Goal: Entertainment & Leisure: Consume media (video, audio)

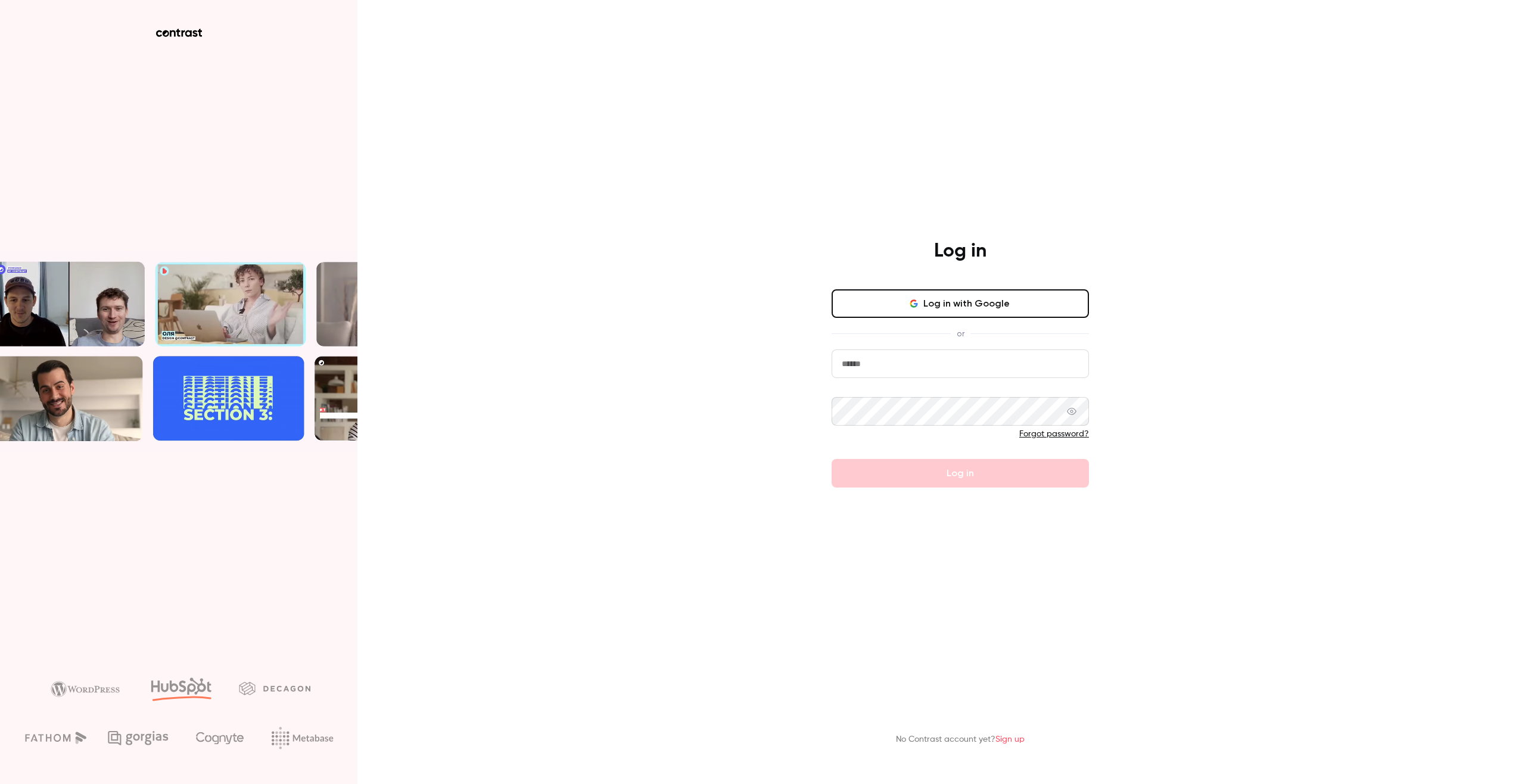
click at [926, 295] on button "Log in with Google" at bounding box center [960, 304] width 257 height 29
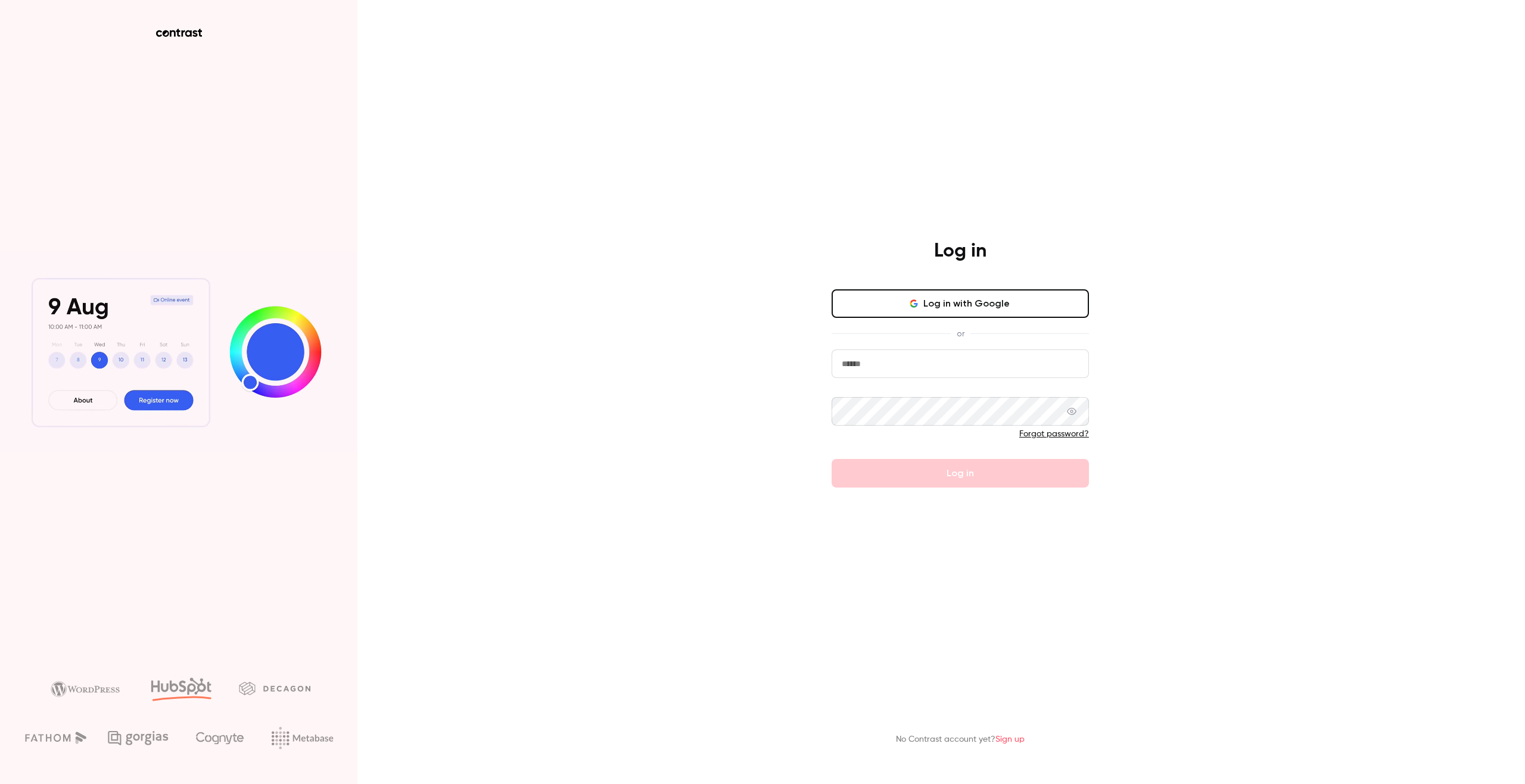
click at [877, 292] on button "Log in with Google" at bounding box center [960, 304] width 257 height 29
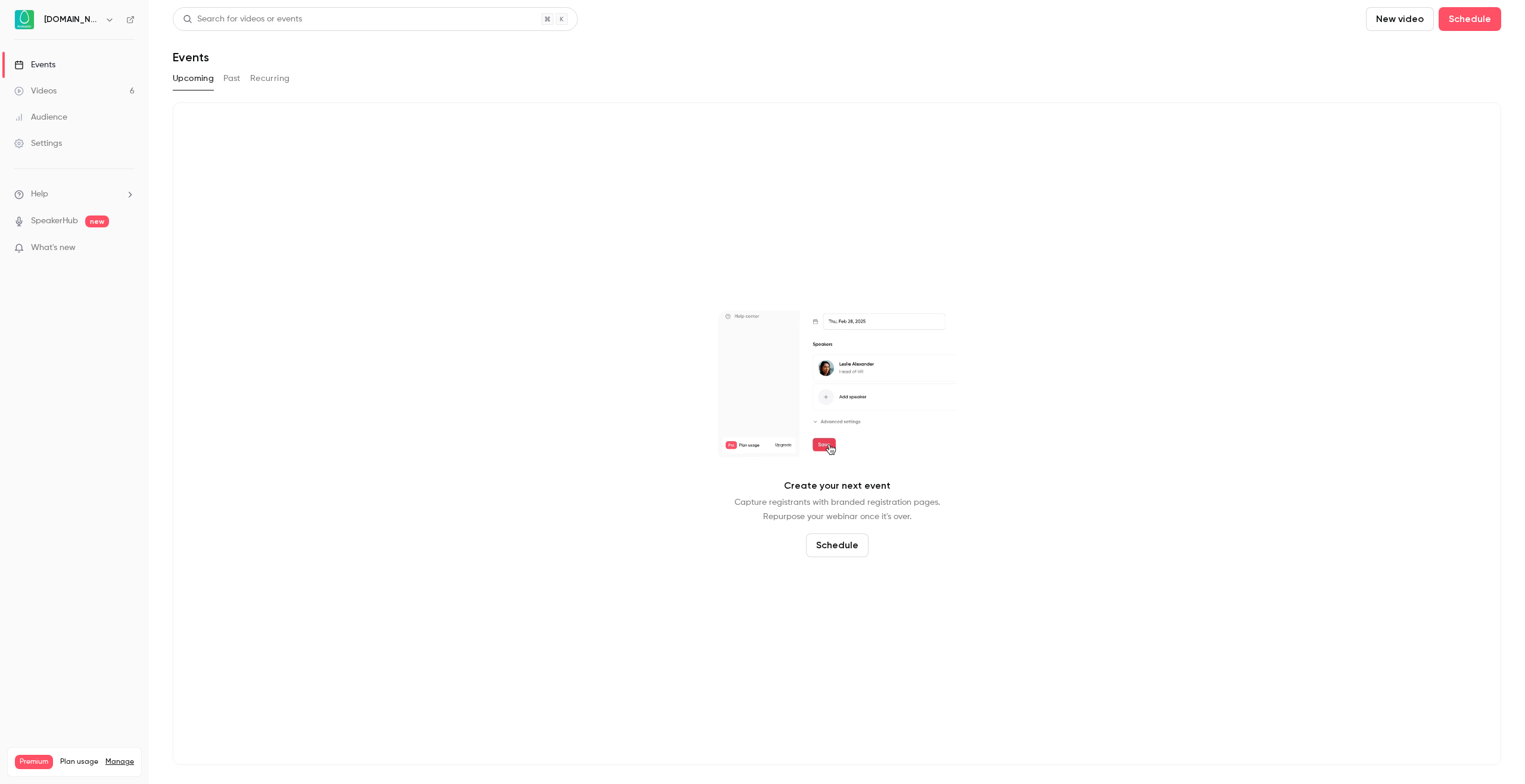
click at [235, 82] on button "Past" at bounding box center [232, 78] width 18 height 19
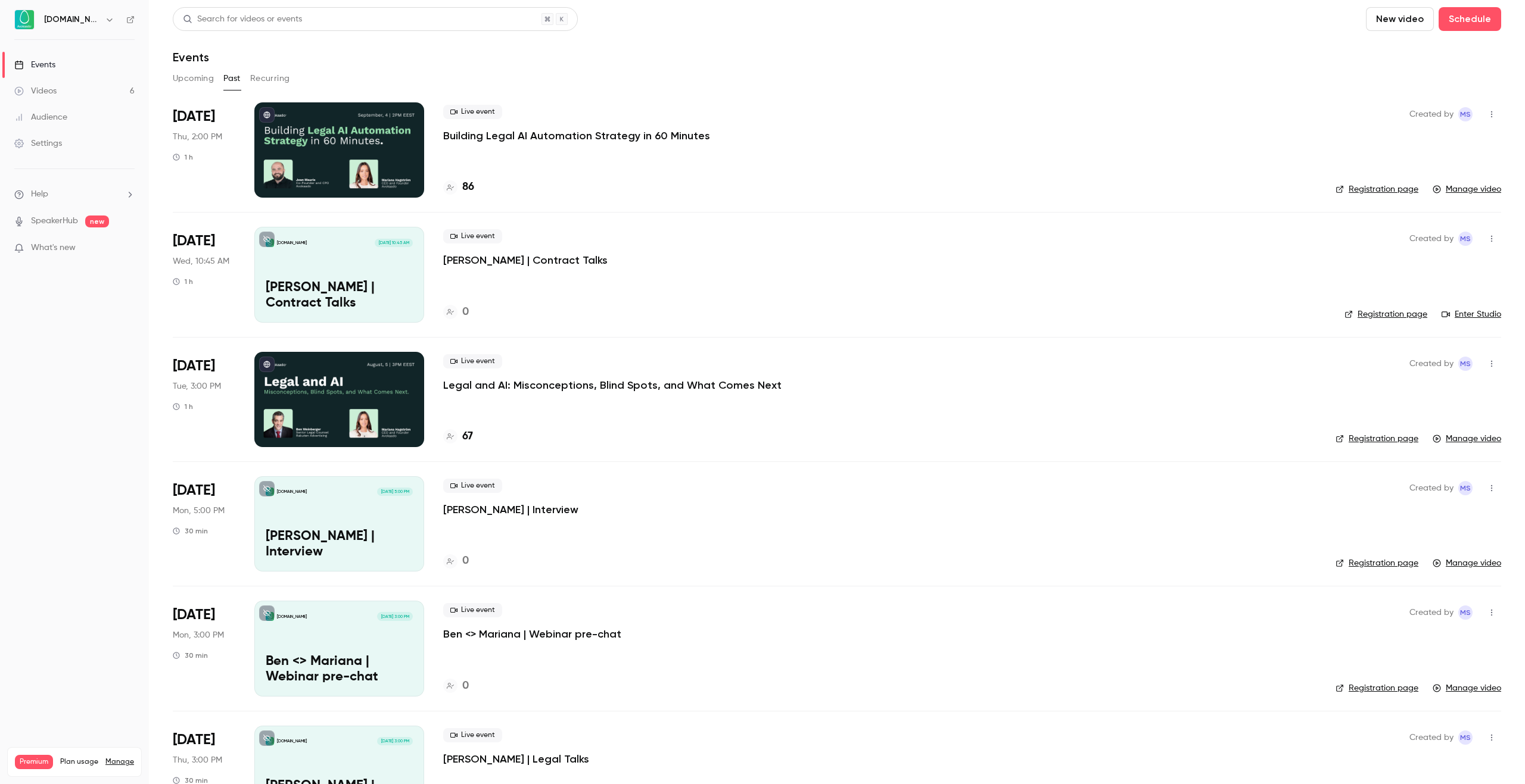
click at [538, 137] on p "Building Legal AI Automation Strategy in 60 Minutes" at bounding box center [576, 135] width 267 height 14
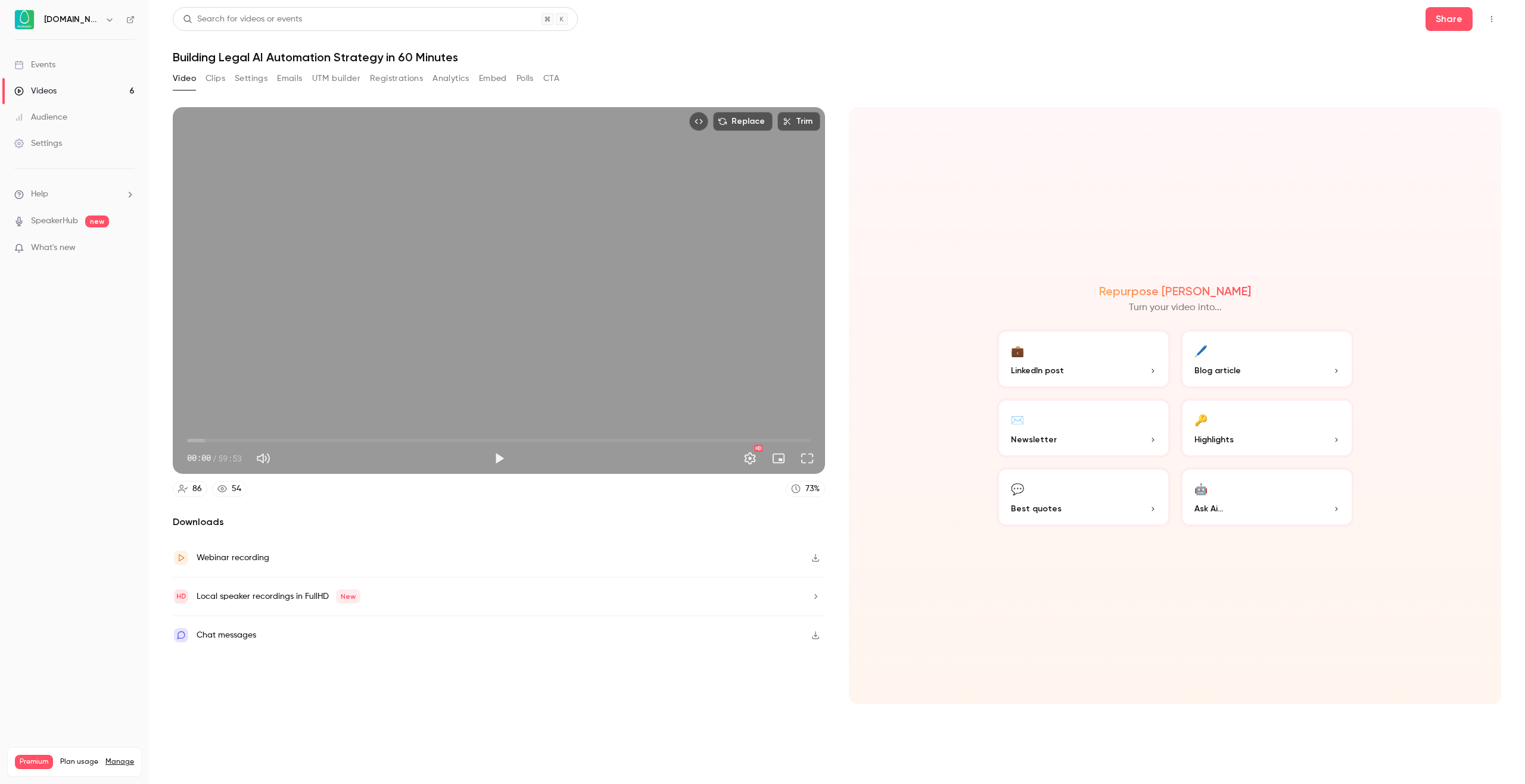
click at [688, 553] on div "Webinar recording" at bounding box center [499, 558] width 653 height 39
click at [590, 699] on div "Downloads Webinar recording Local speaker recordings in FullHD New Chat messages" at bounding box center [499, 610] width 653 height 189
click at [806, 598] on button "button" at bounding box center [815, 596] width 19 height 19
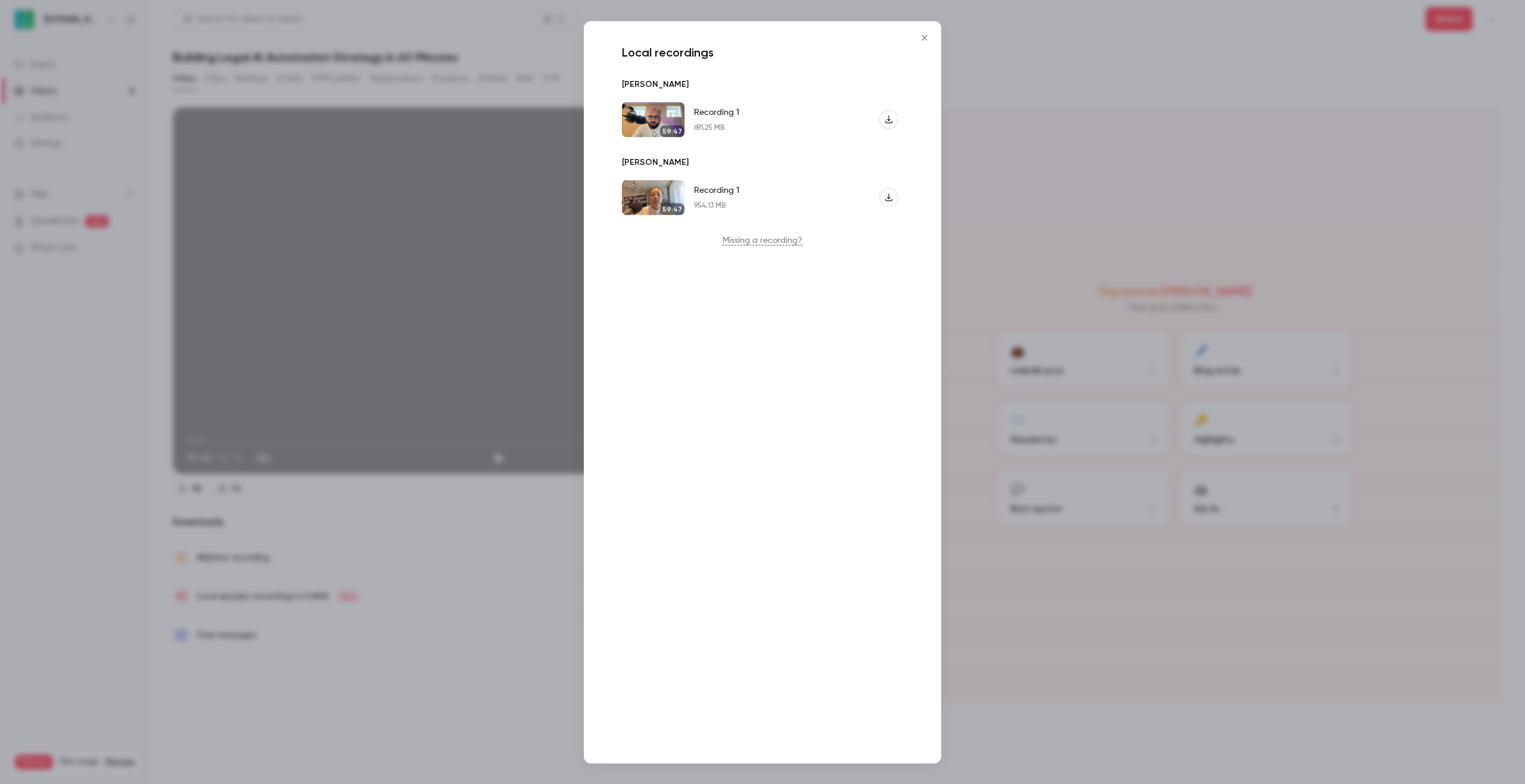
click at [923, 41] on icon "Close" at bounding box center [924, 37] width 14 height 9
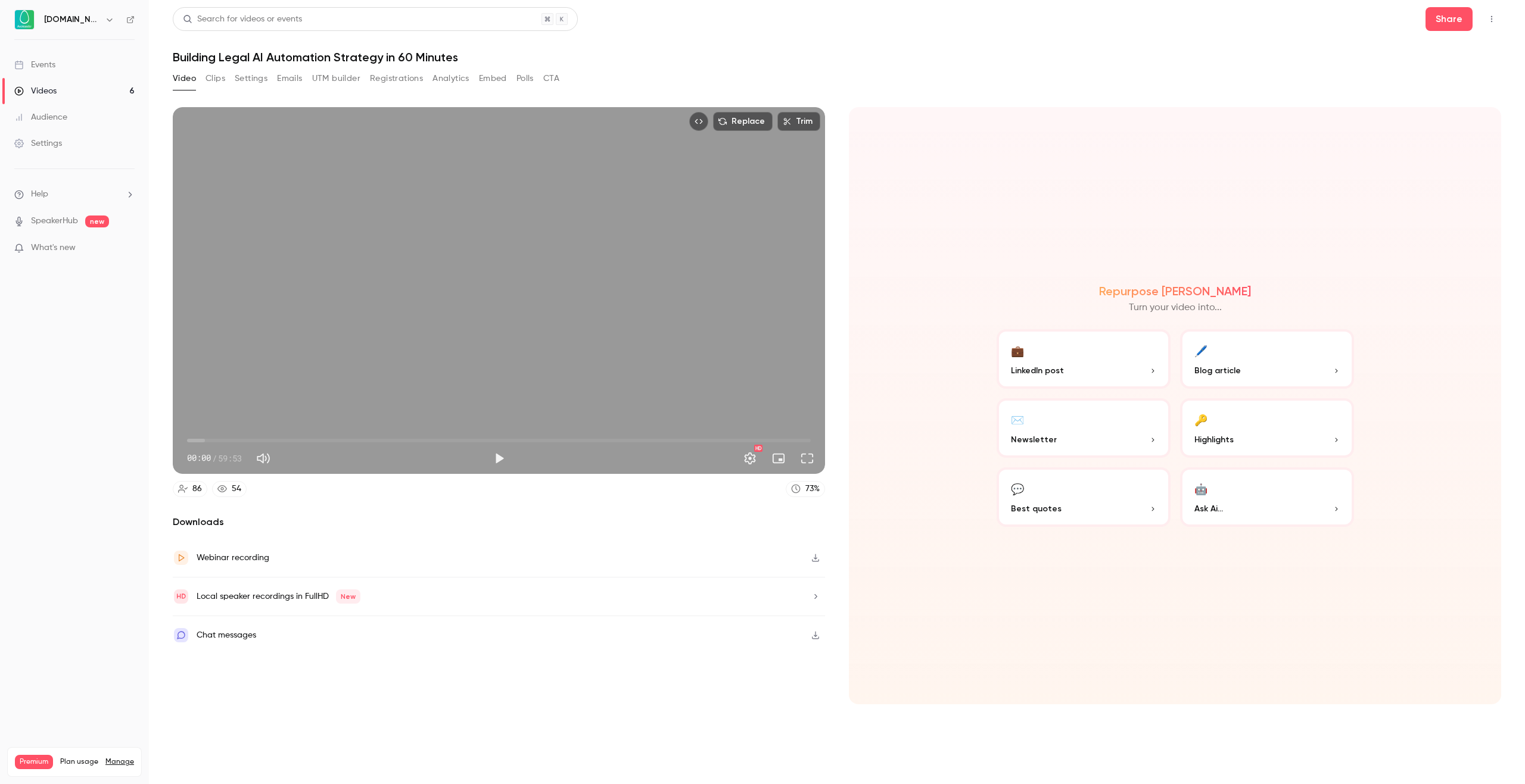
click at [817, 599] on icon "button" at bounding box center [815, 596] width 9 height 8
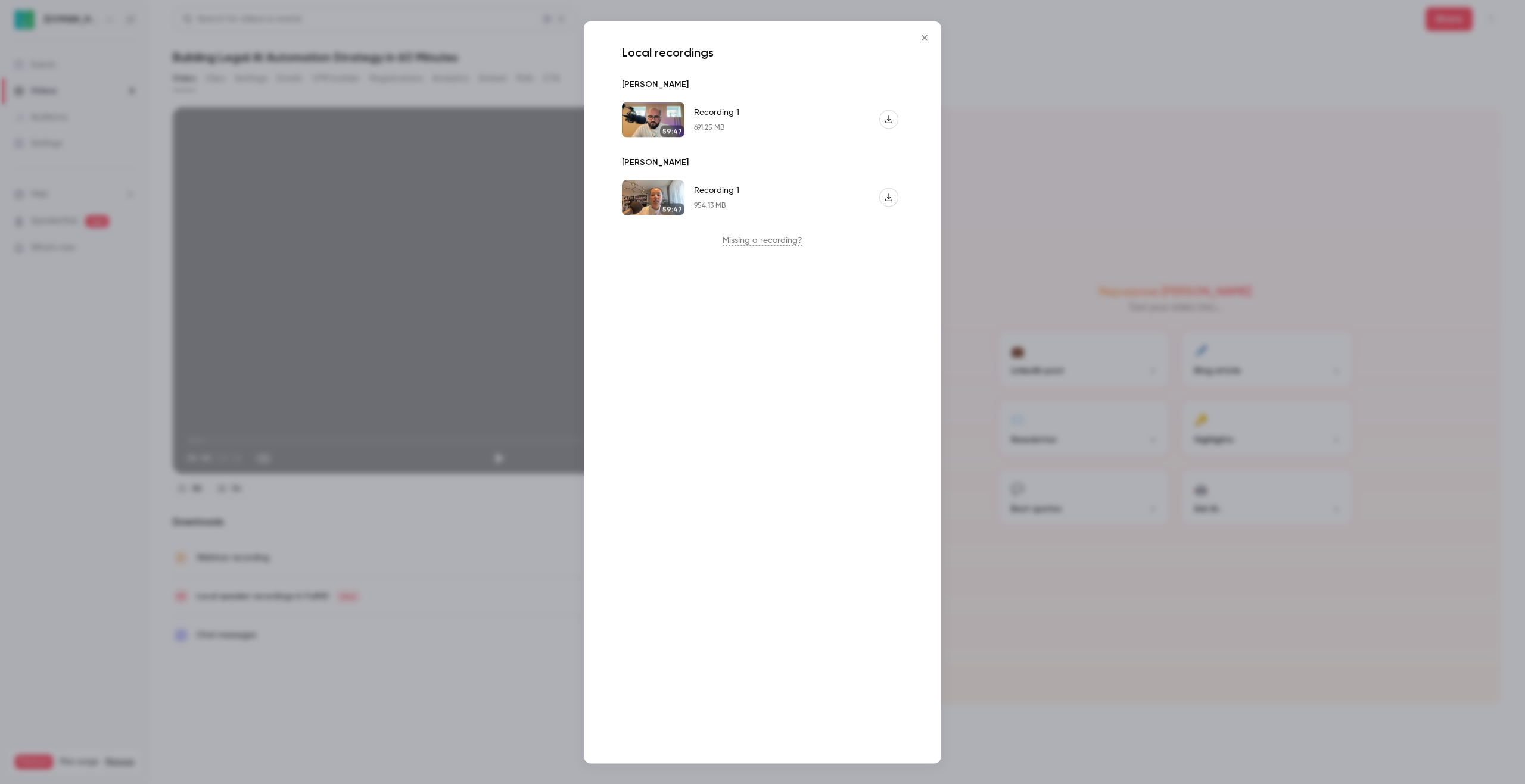
click at [926, 38] on icon "Close" at bounding box center [924, 37] width 14 height 9
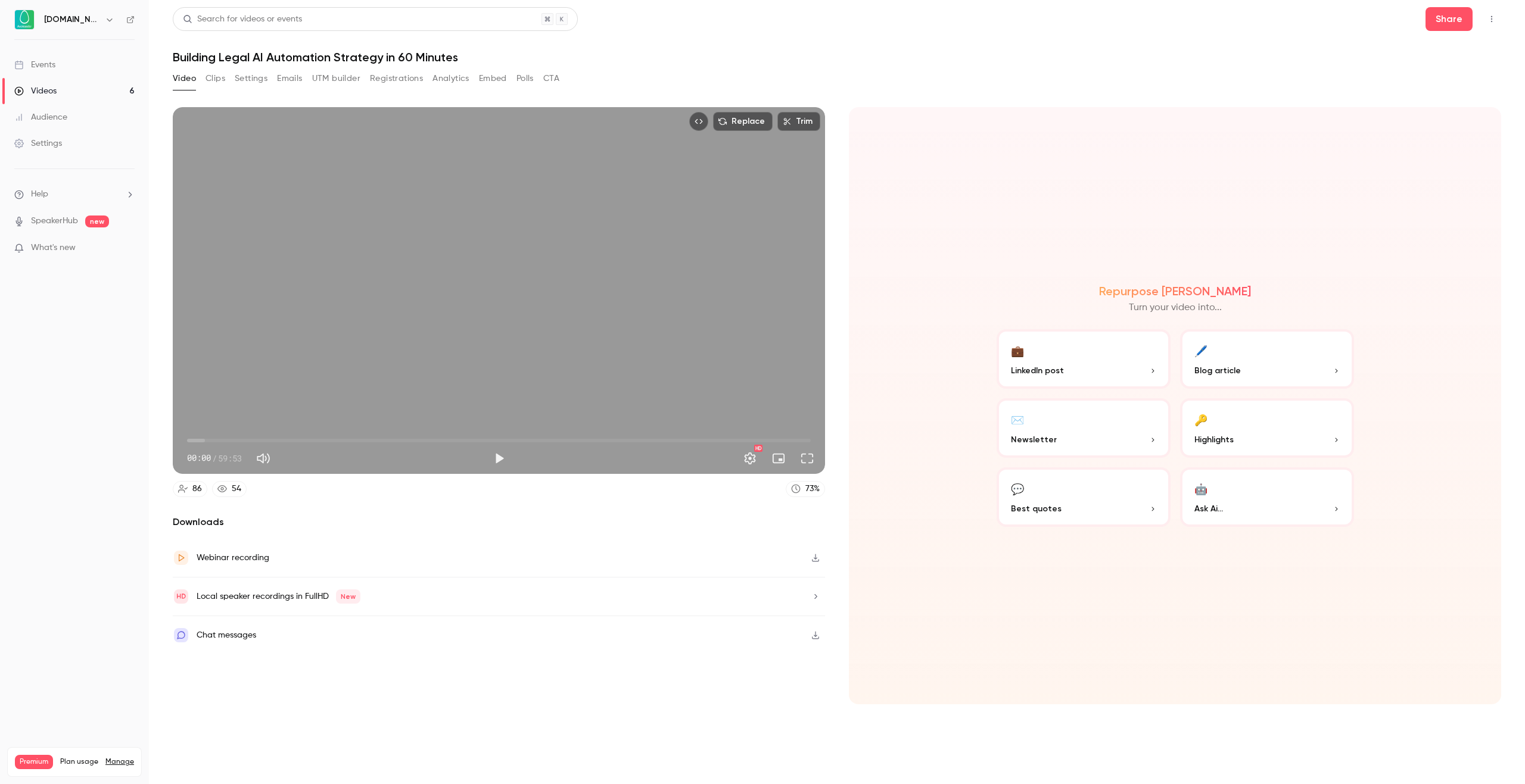
drag, startPoint x: 353, startPoint y: 87, endPoint x: 478, endPoint y: 85, distance: 125.0
click at [458, 85] on div "Video Clips Settings Emails UTM builder Registrations Analytics Embed Polls CTA" at bounding box center [366, 78] width 387 height 19
click at [215, 81] on button "Clips" at bounding box center [215, 78] width 19 height 19
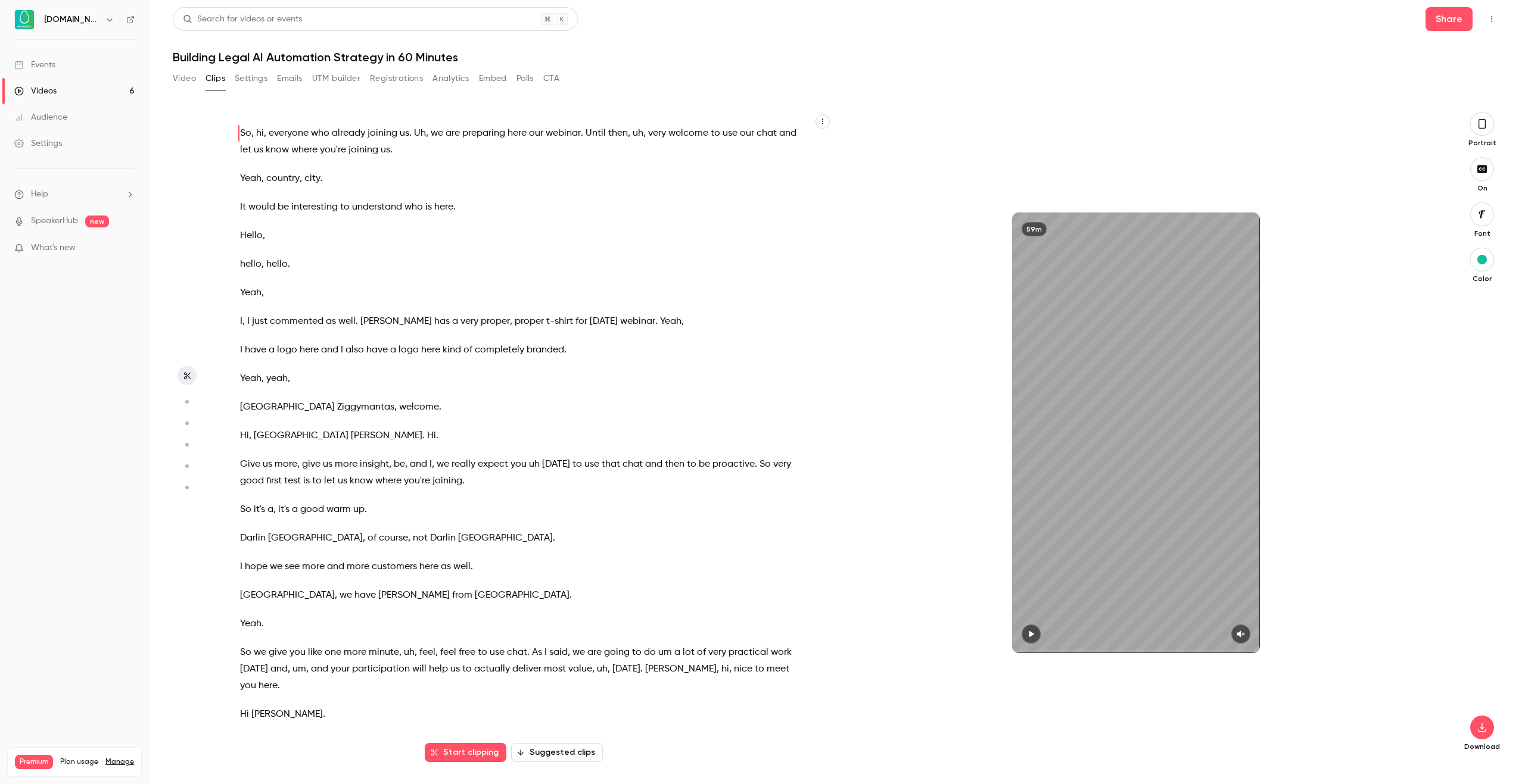
click at [582, 746] on button "Suggested clips" at bounding box center [557, 753] width 92 height 19
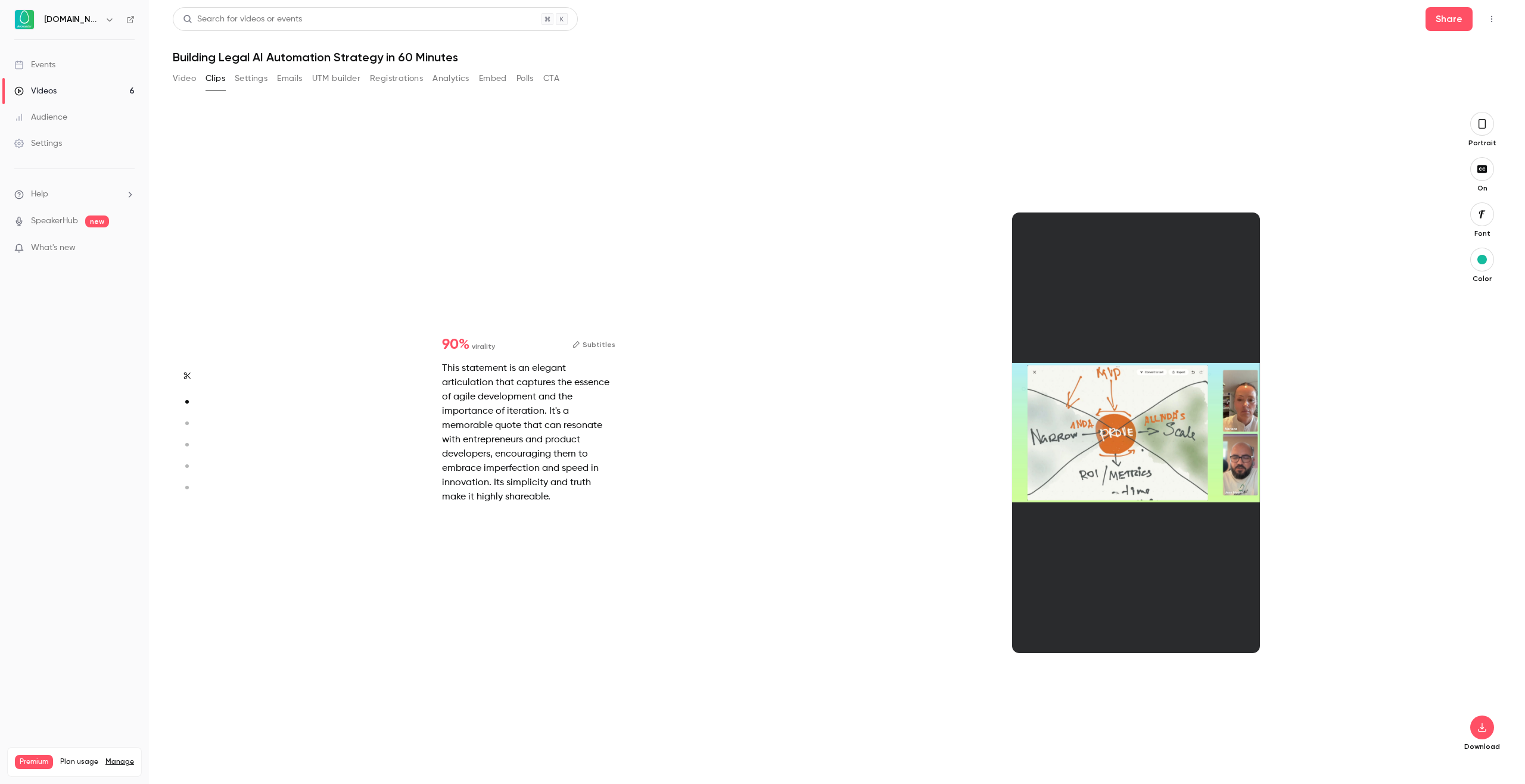
scroll to position [651, 0]
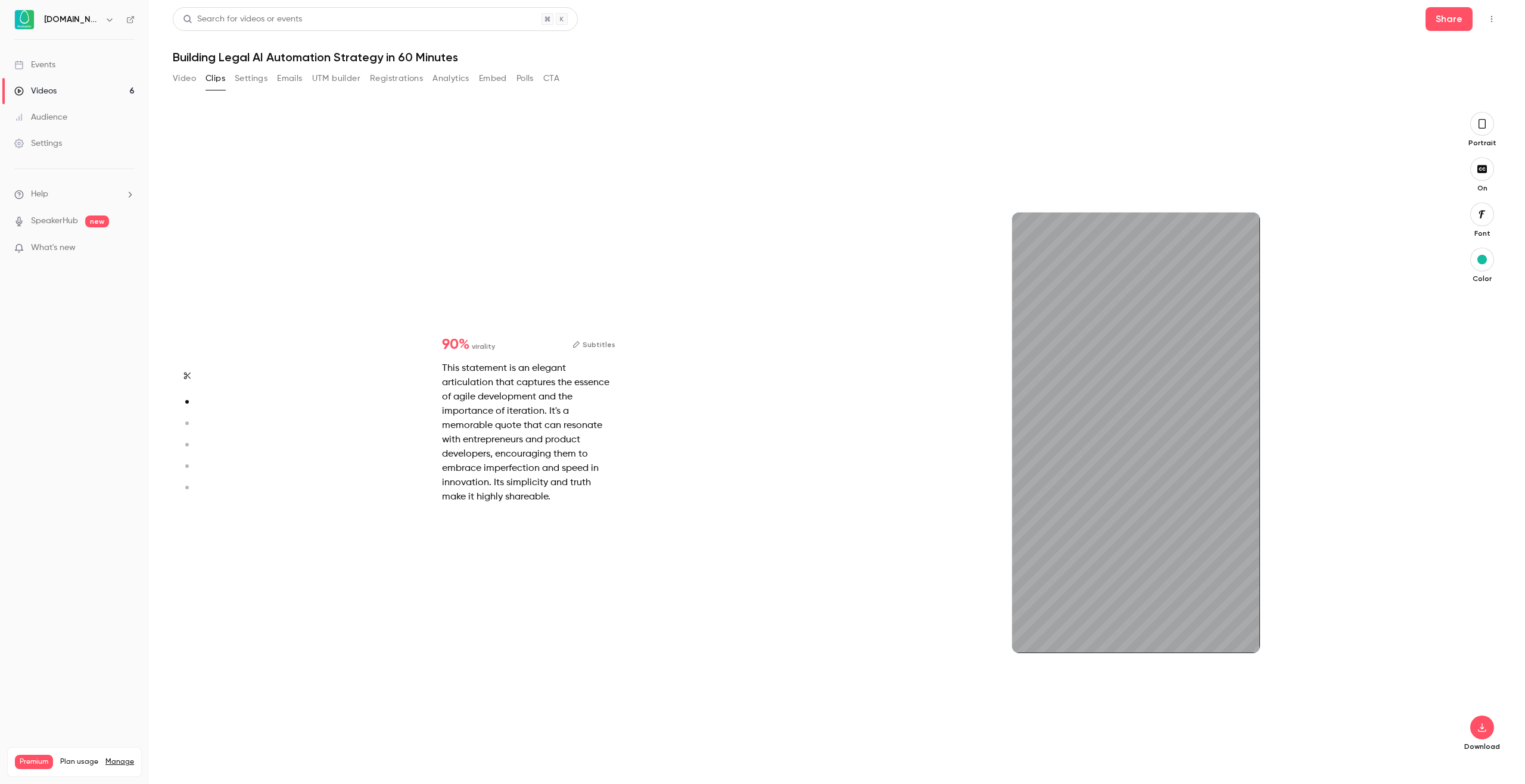
type input "*"
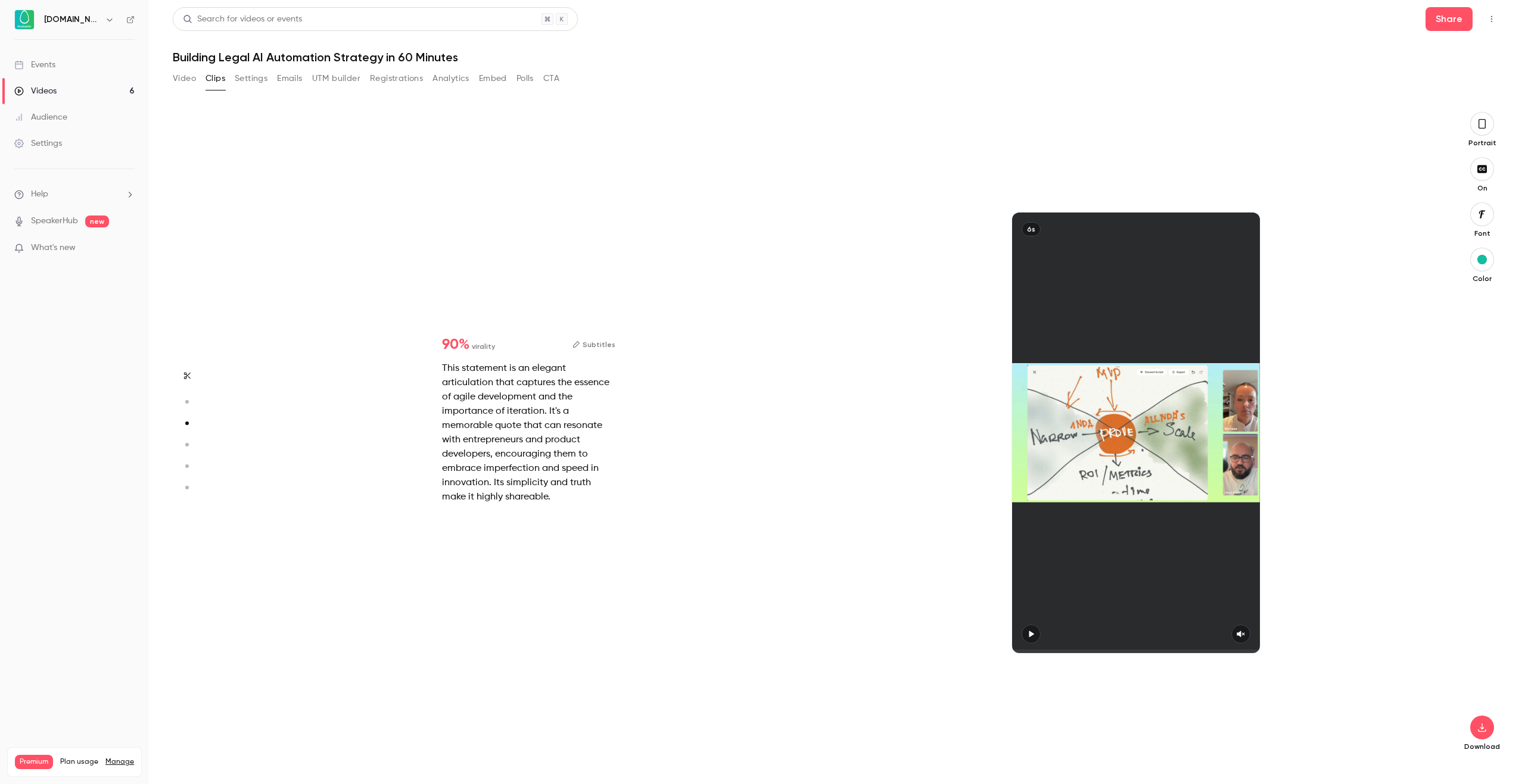
type input "*"
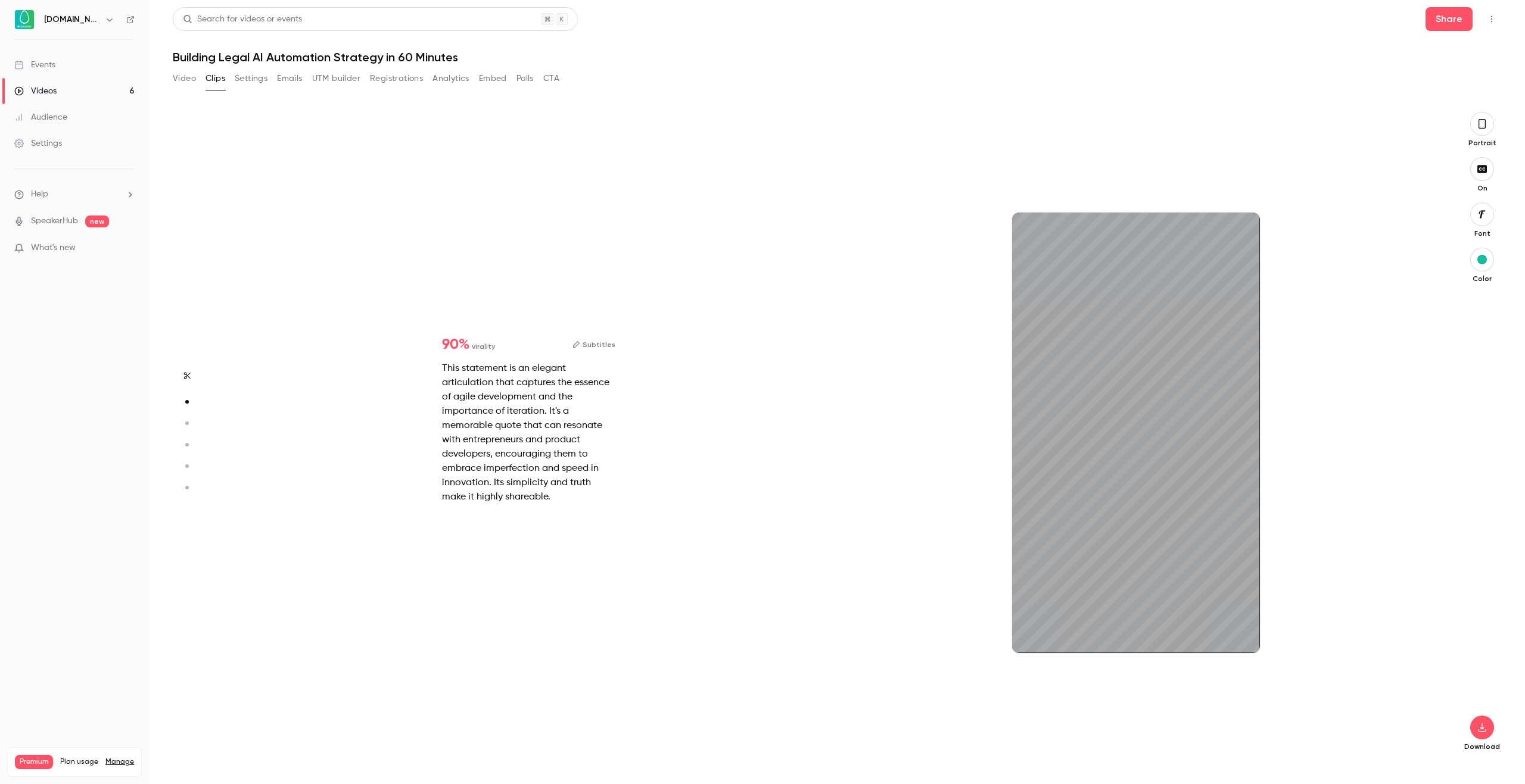
type input "*"
click at [1096, 290] on div "39s" at bounding box center [1136, 433] width 248 height 441
click at [1150, 383] on div "39s" at bounding box center [1136, 433] width 248 height 441
click at [1029, 633] on icon "button" at bounding box center [1032, 633] width 5 height 6
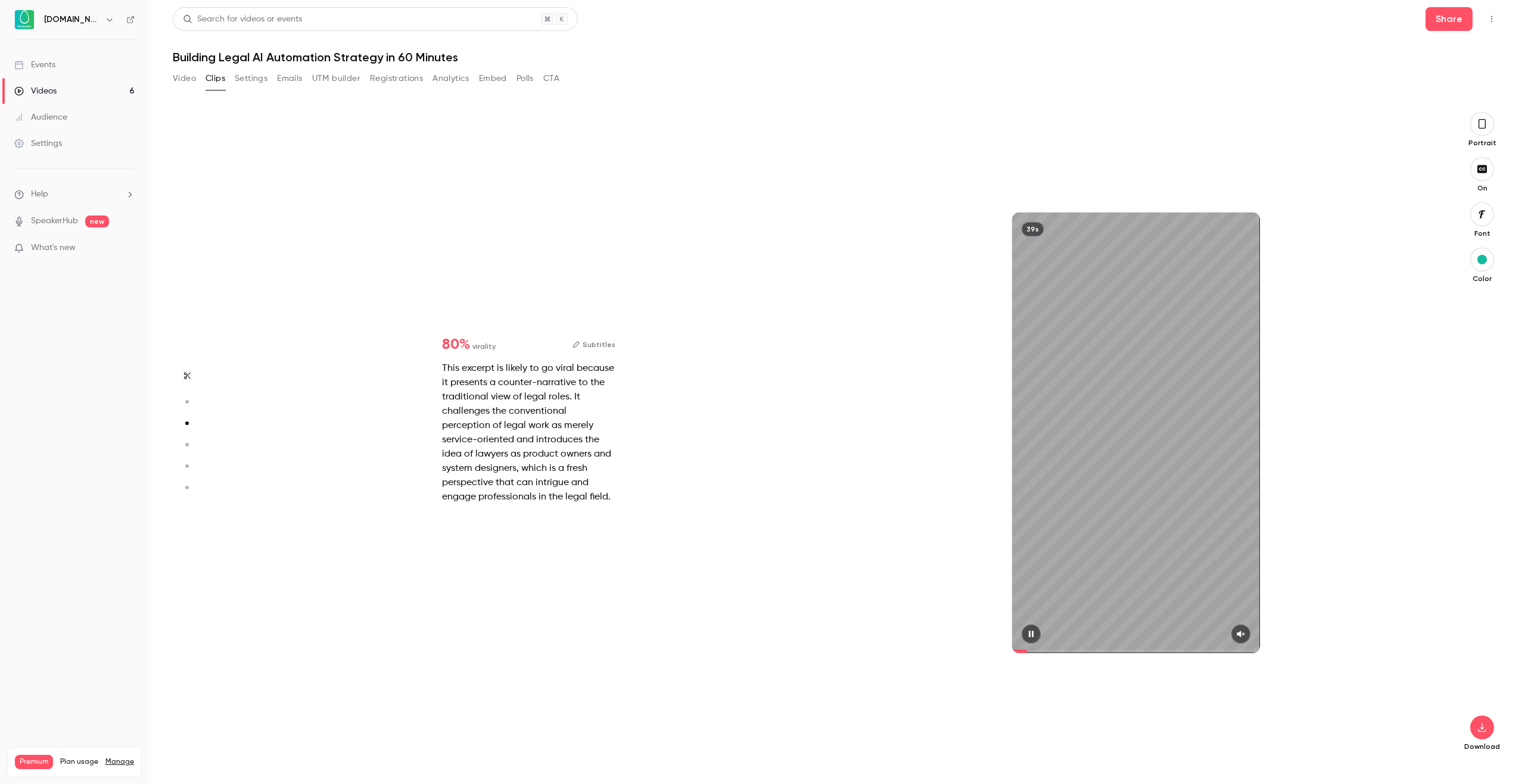
click at [1238, 630] on icon "button" at bounding box center [1241, 633] width 9 height 8
click at [1162, 649] on span at bounding box center [1136, 651] width 248 height 19
click at [1198, 645] on span at bounding box center [1136, 651] width 248 height 19
click at [1227, 646] on span at bounding box center [1136, 651] width 248 height 19
click at [1031, 635] on icon "button" at bounding box center [1031, 633] width 9 height 8
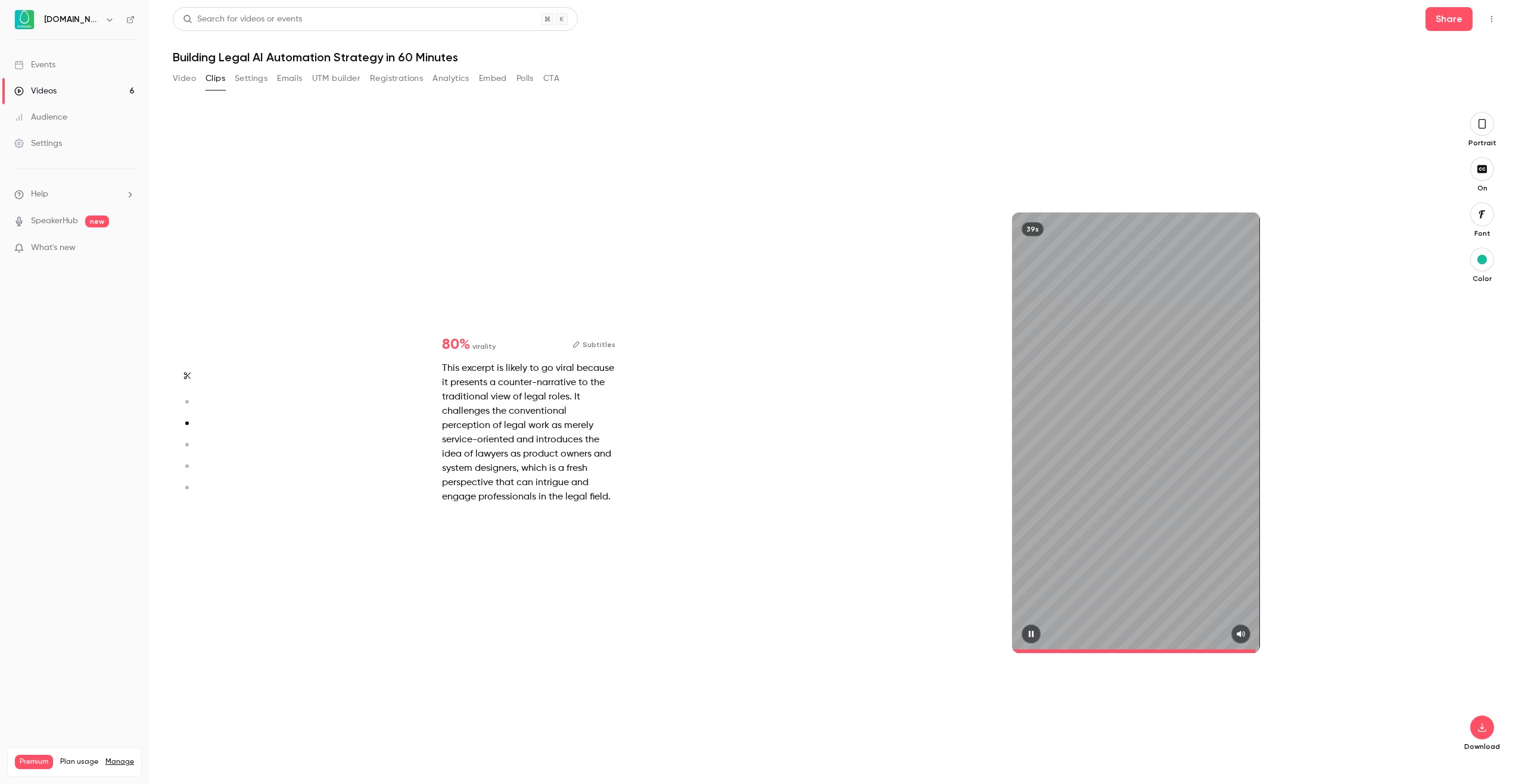
type input "*"
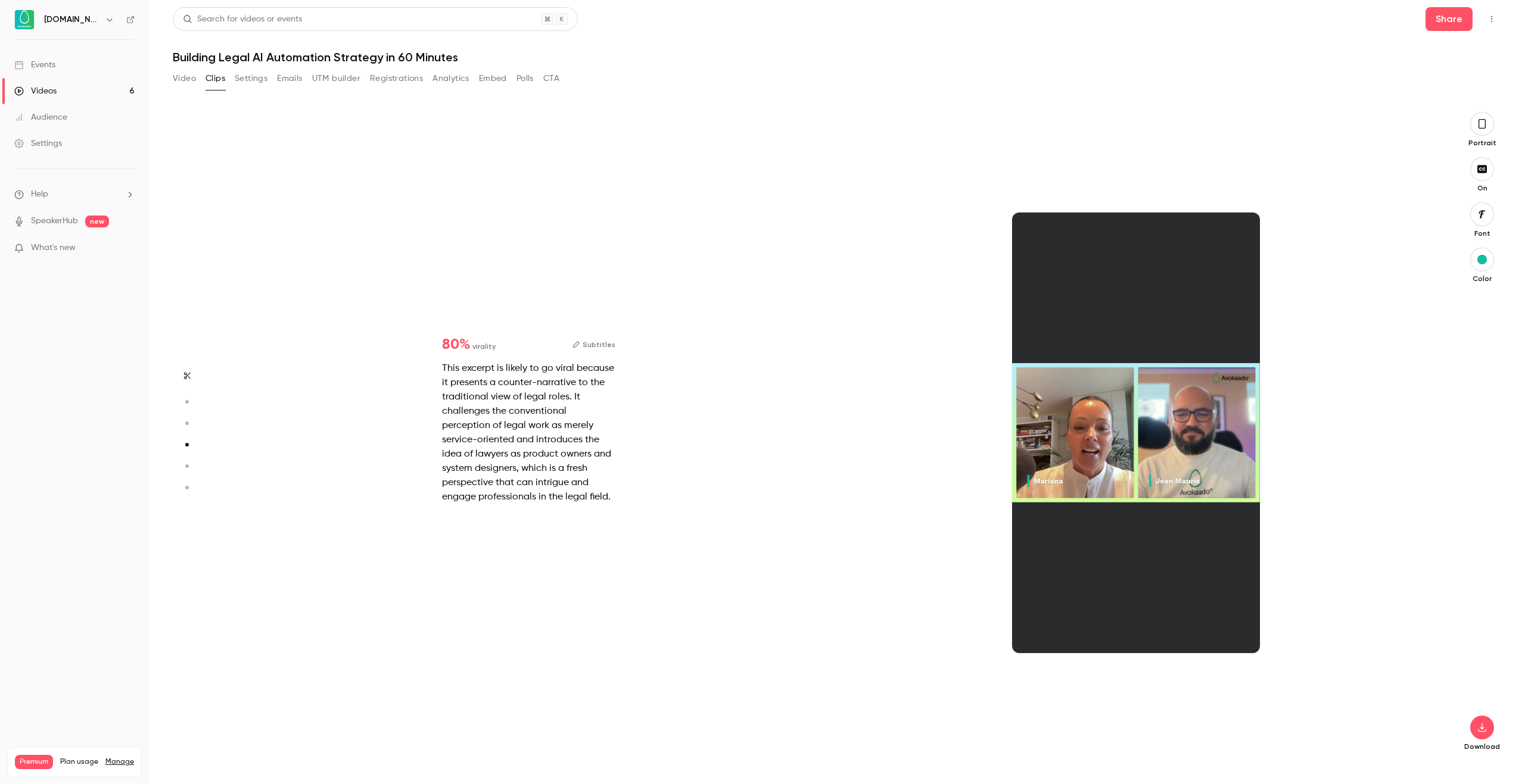
scroll to position [1952, 0]
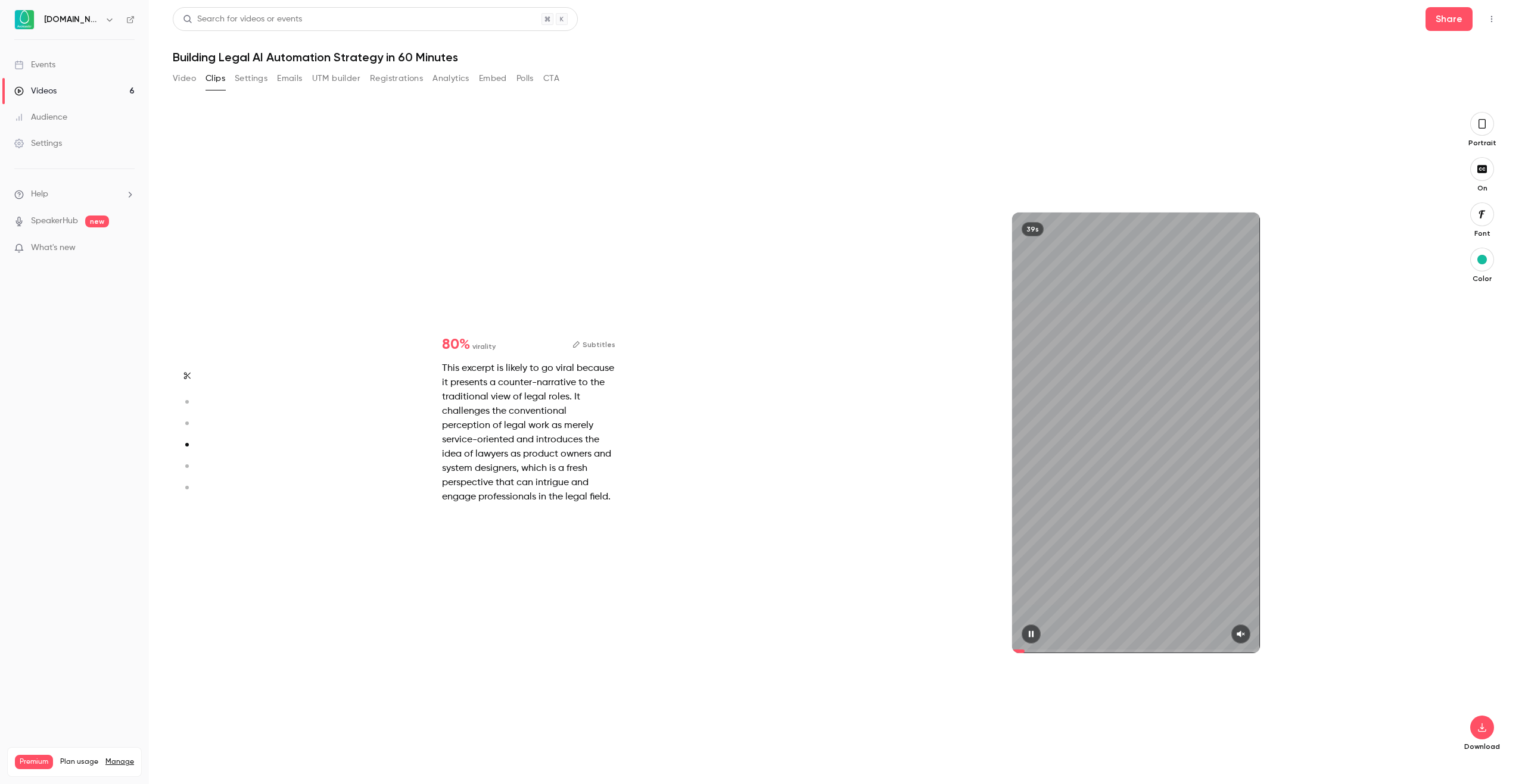
click at [1241, 631] on icon "button" at bounding box center [1241, 633] width 9 height 8
type input "*"
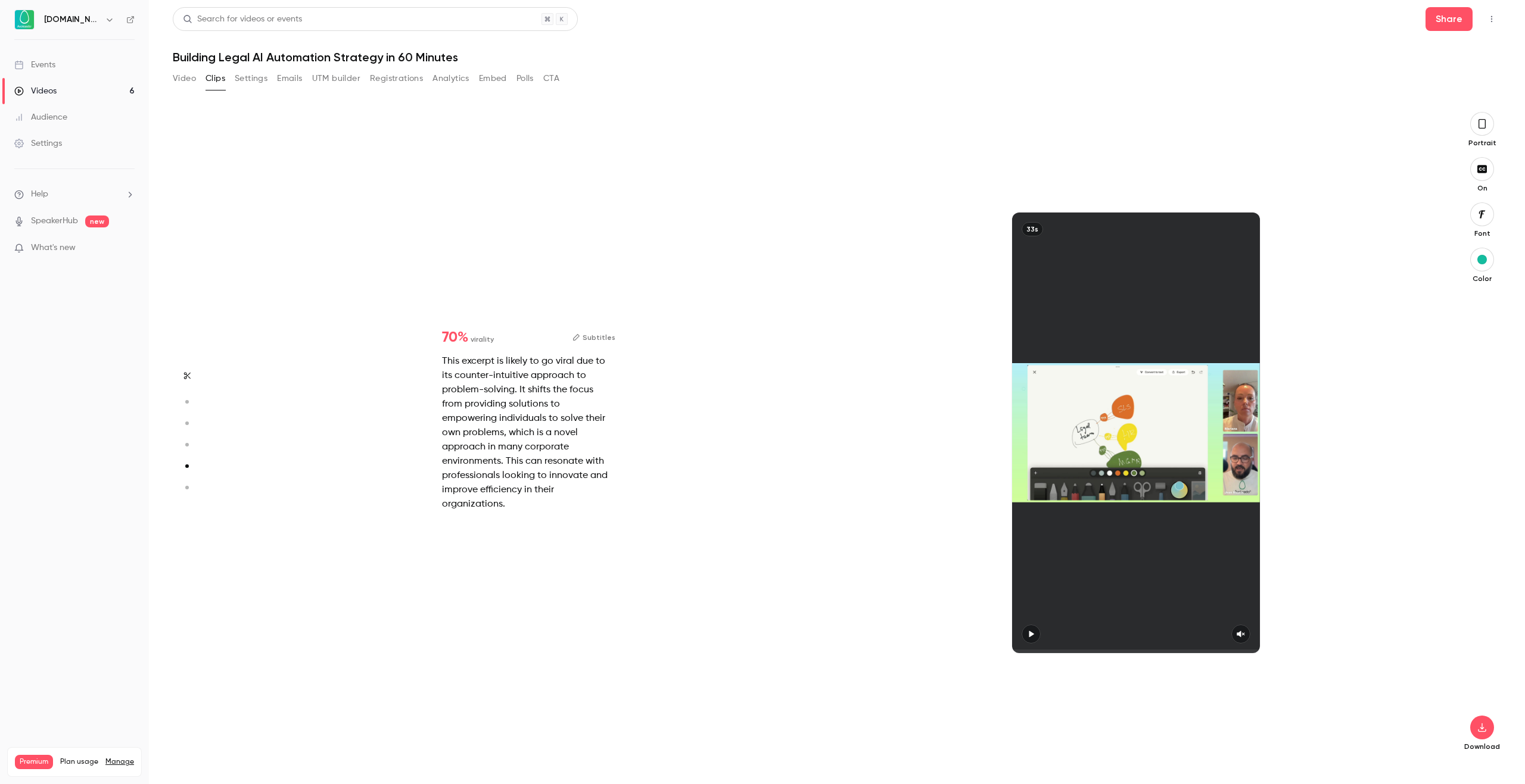
scroll to position [2604, 0]
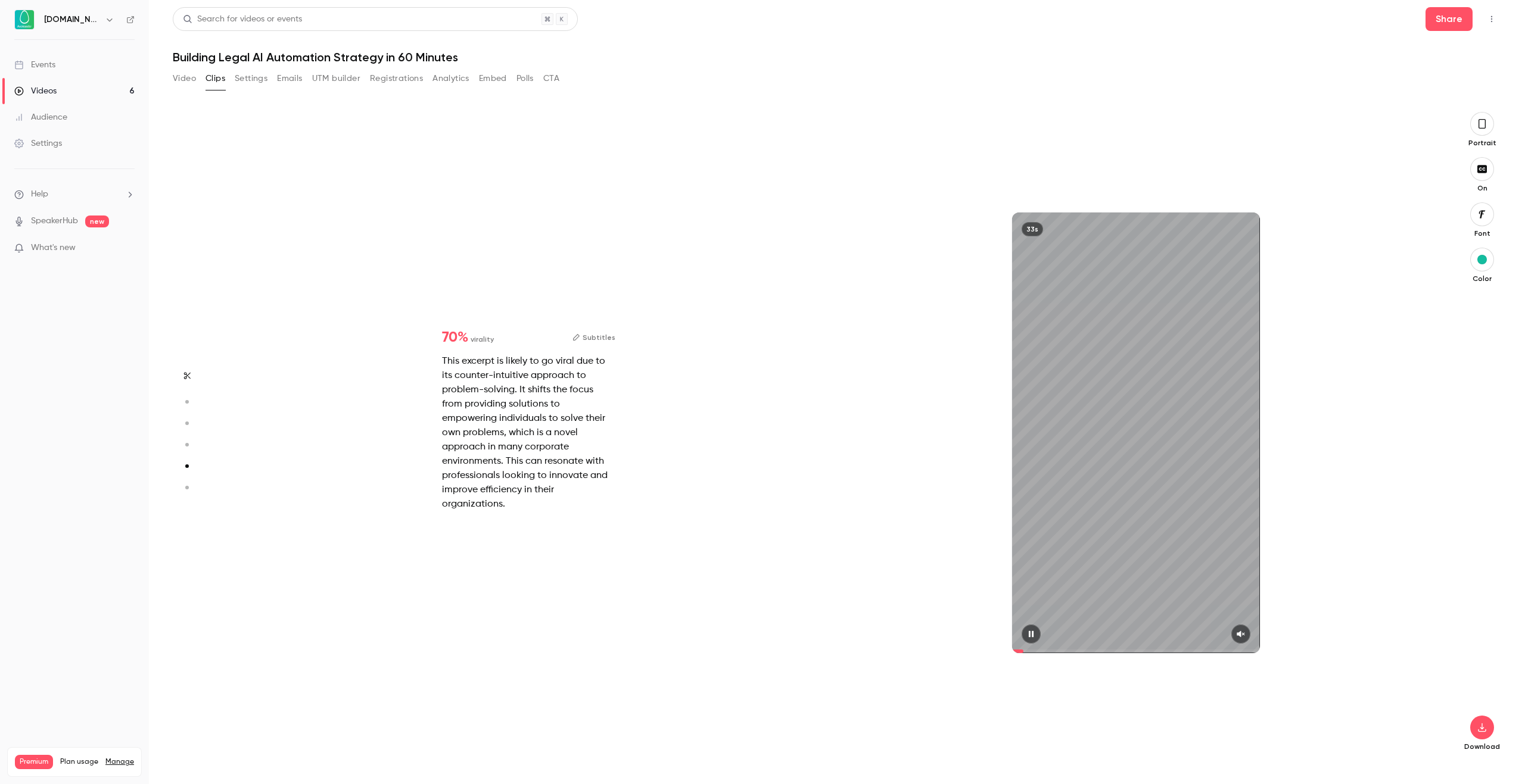
click at [1241, 637] on icon "button" at bounding box center [1241, 633] width 9 height 8
type input "****"
